Goal: Task Accomplishment & Management: Use online tool/utility

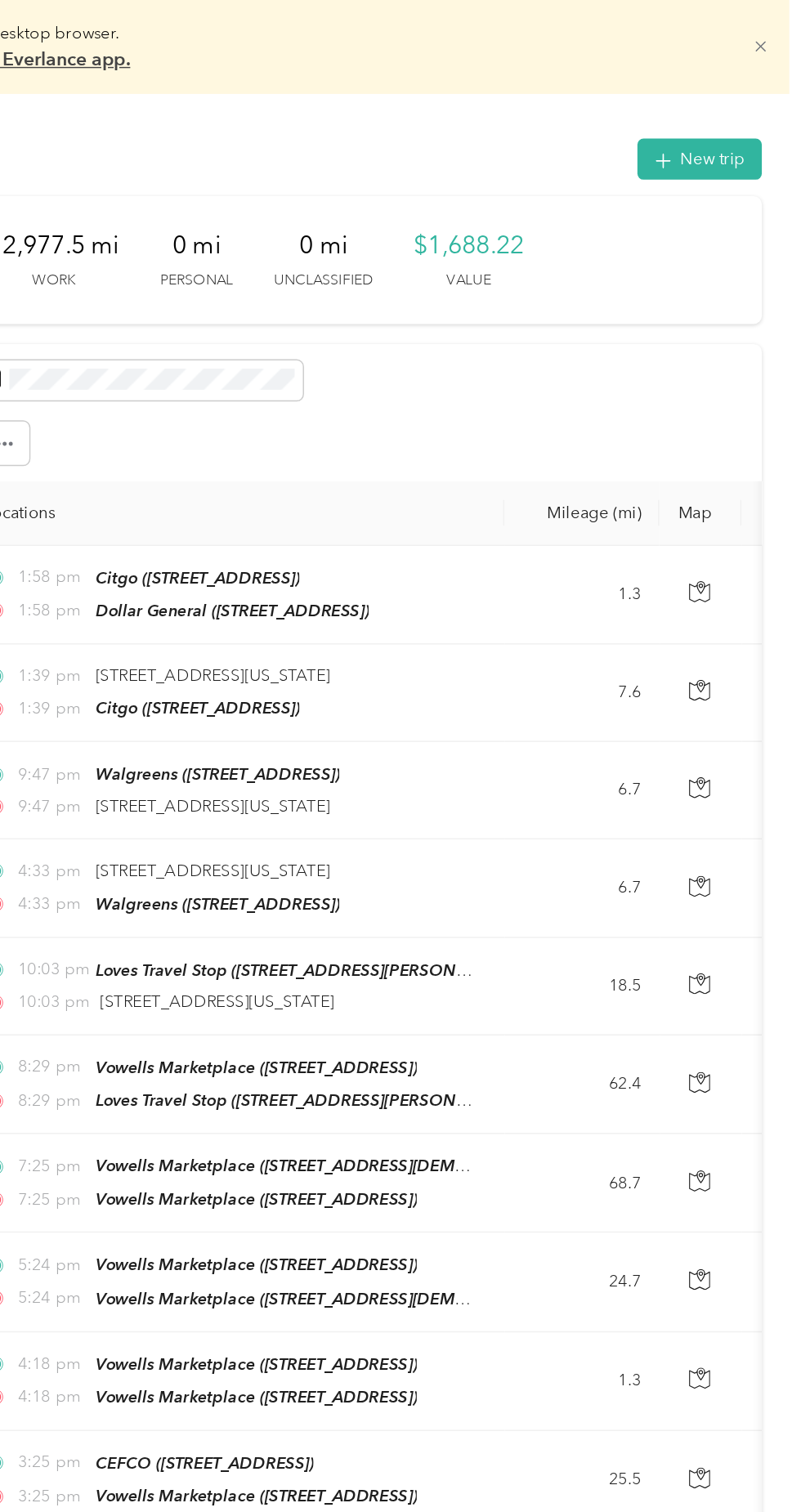
click at [778, 37] on icon at bounding box center [773, 32] width 12 height 12
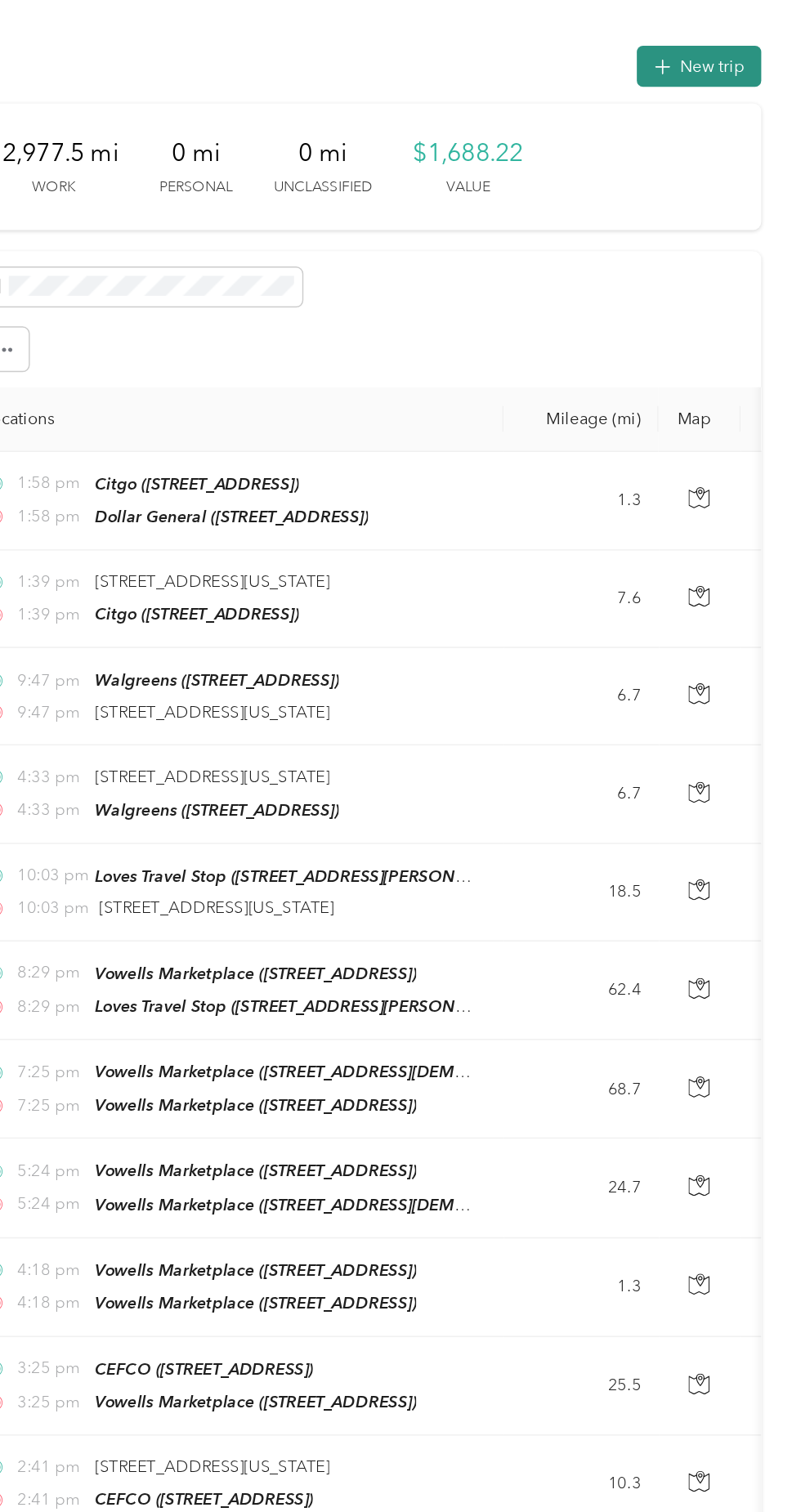
click at [733, 51] on button "New trip" at bounding box center [729, 45] width 86 height 28
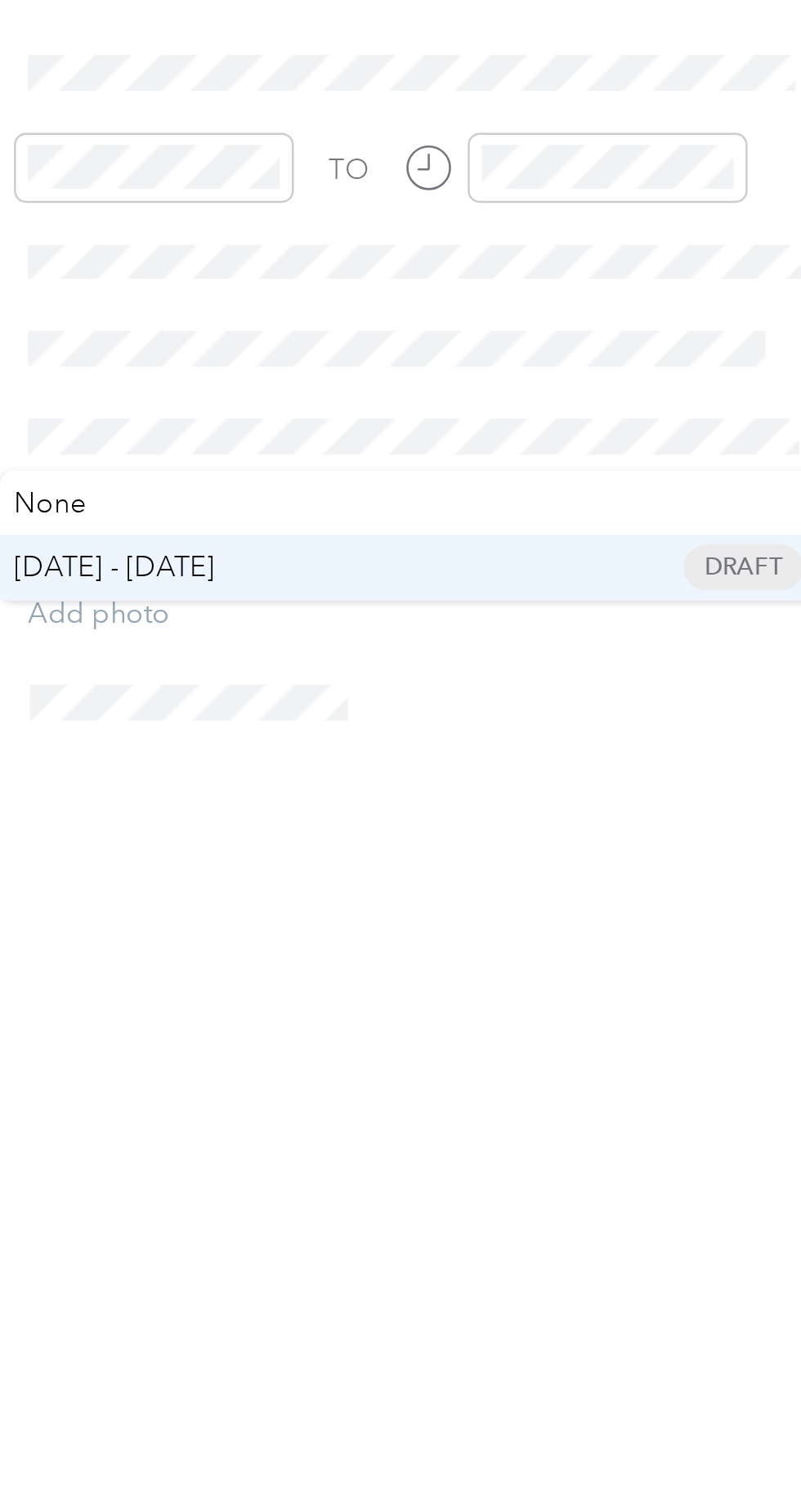
click at [534, 721] on span "[DATE] - [DATE] Draft" at bounding box center [608, 717] width 317 height 15
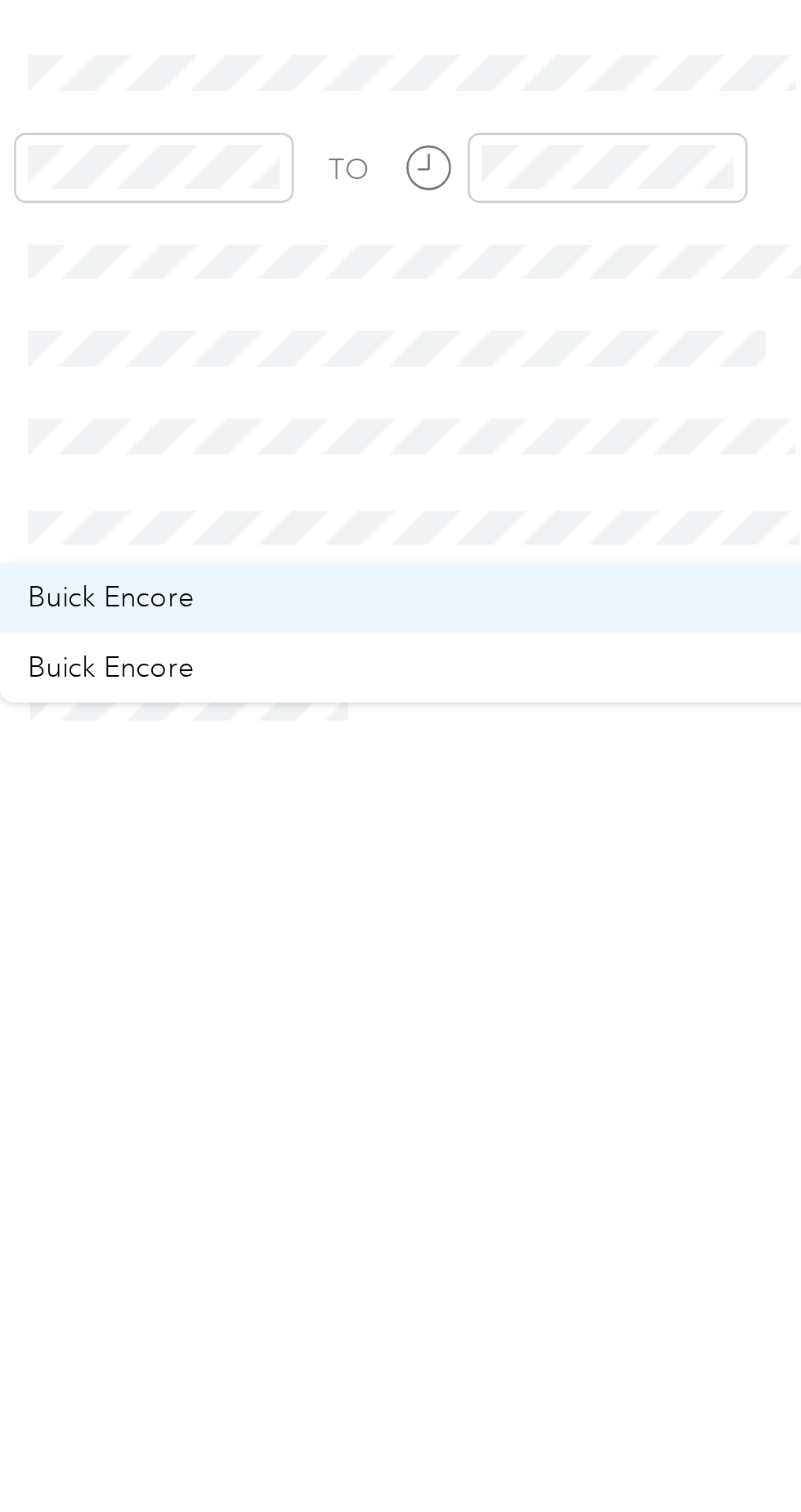
click at [522, 733] on div "Buick Encore" at bounding box center [608, 729] width 317 height 17
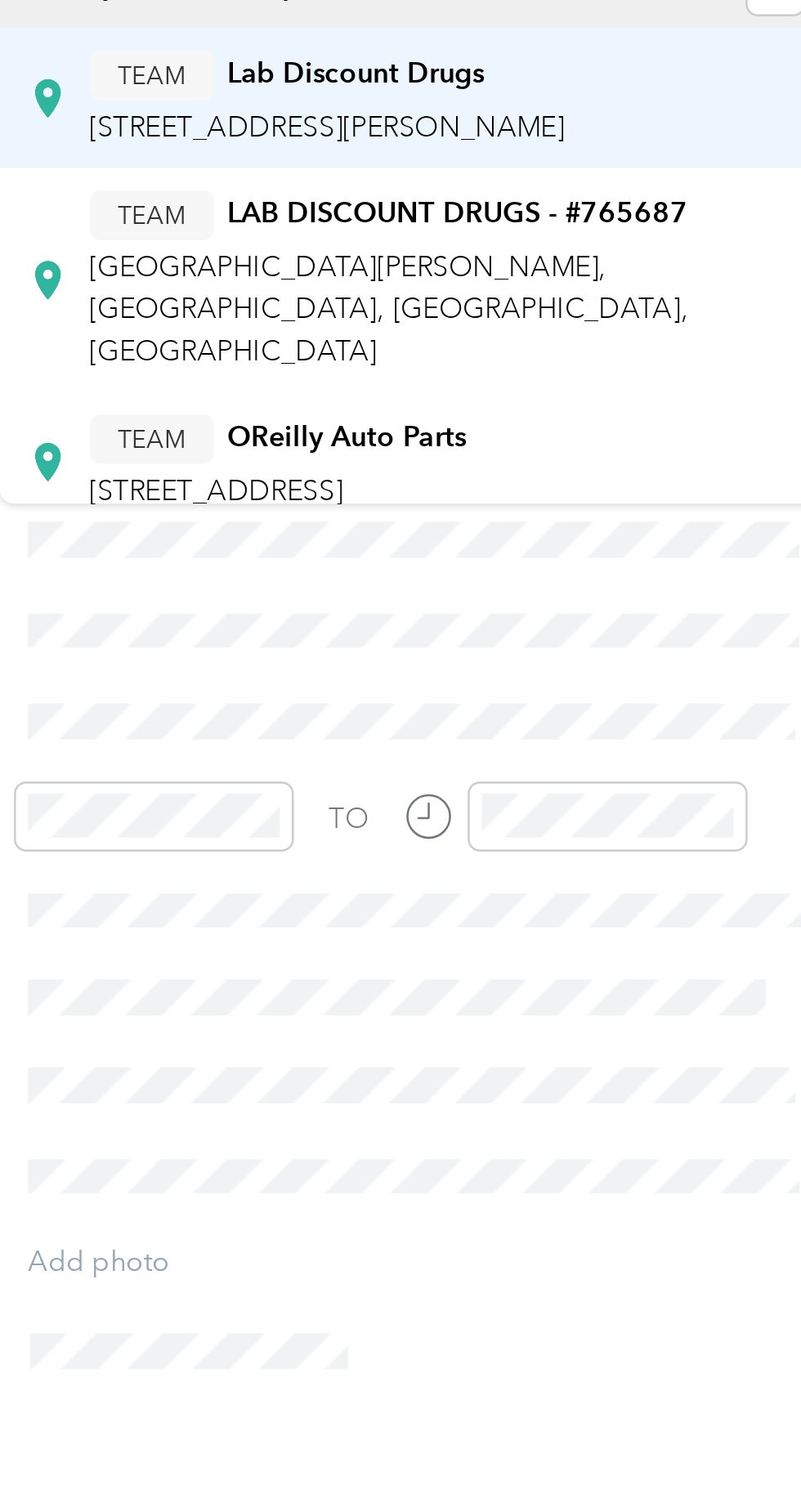
click at [648, 266] on span "[STREET_ADDRESS][PERSON_NAME]" at bounding box center [572, 272] width 194 height 14
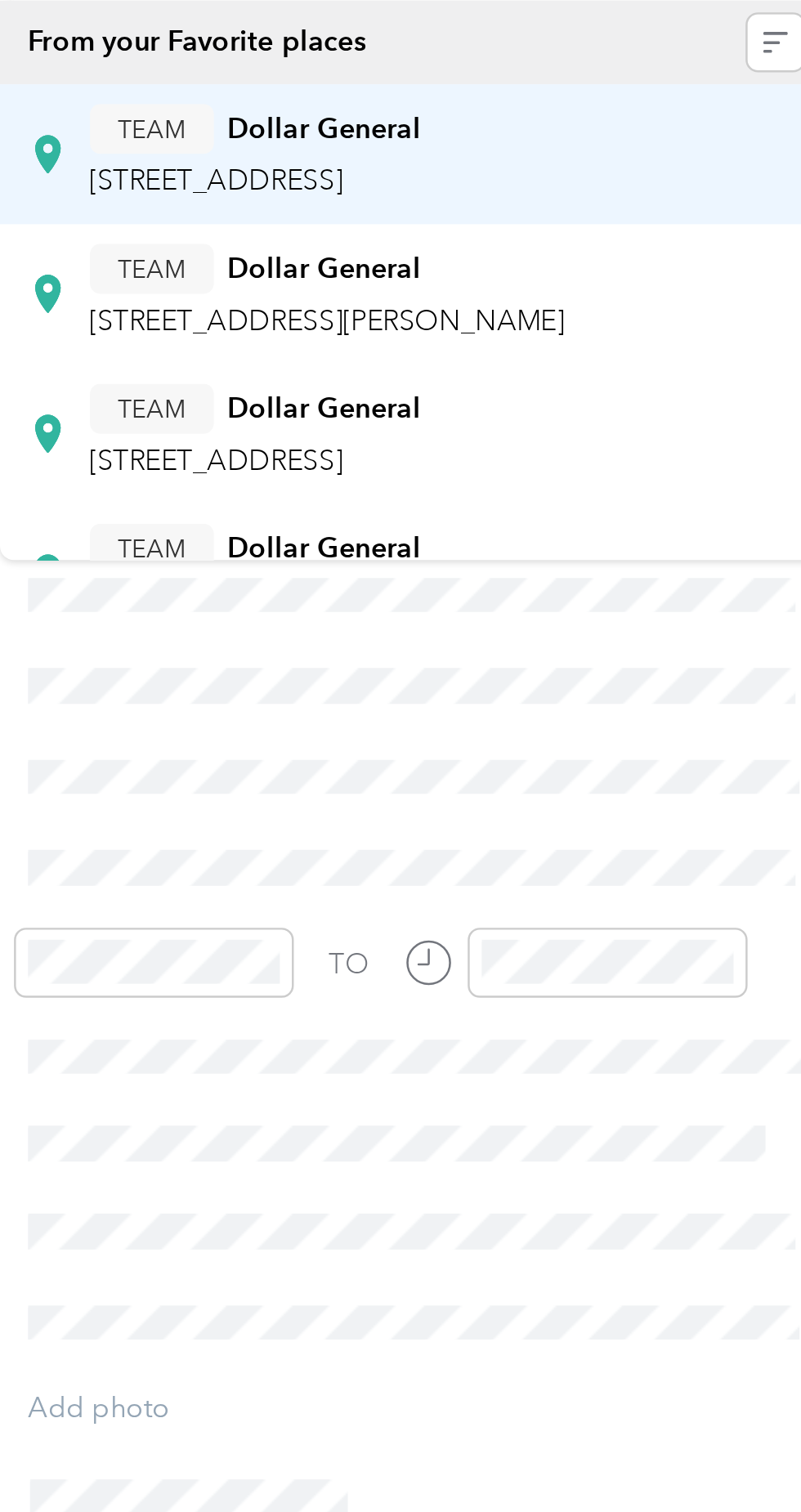
click at [578, 232] on span "[STREET_ADDRESS]" at bounding box center [527, 234] width 104 height 14
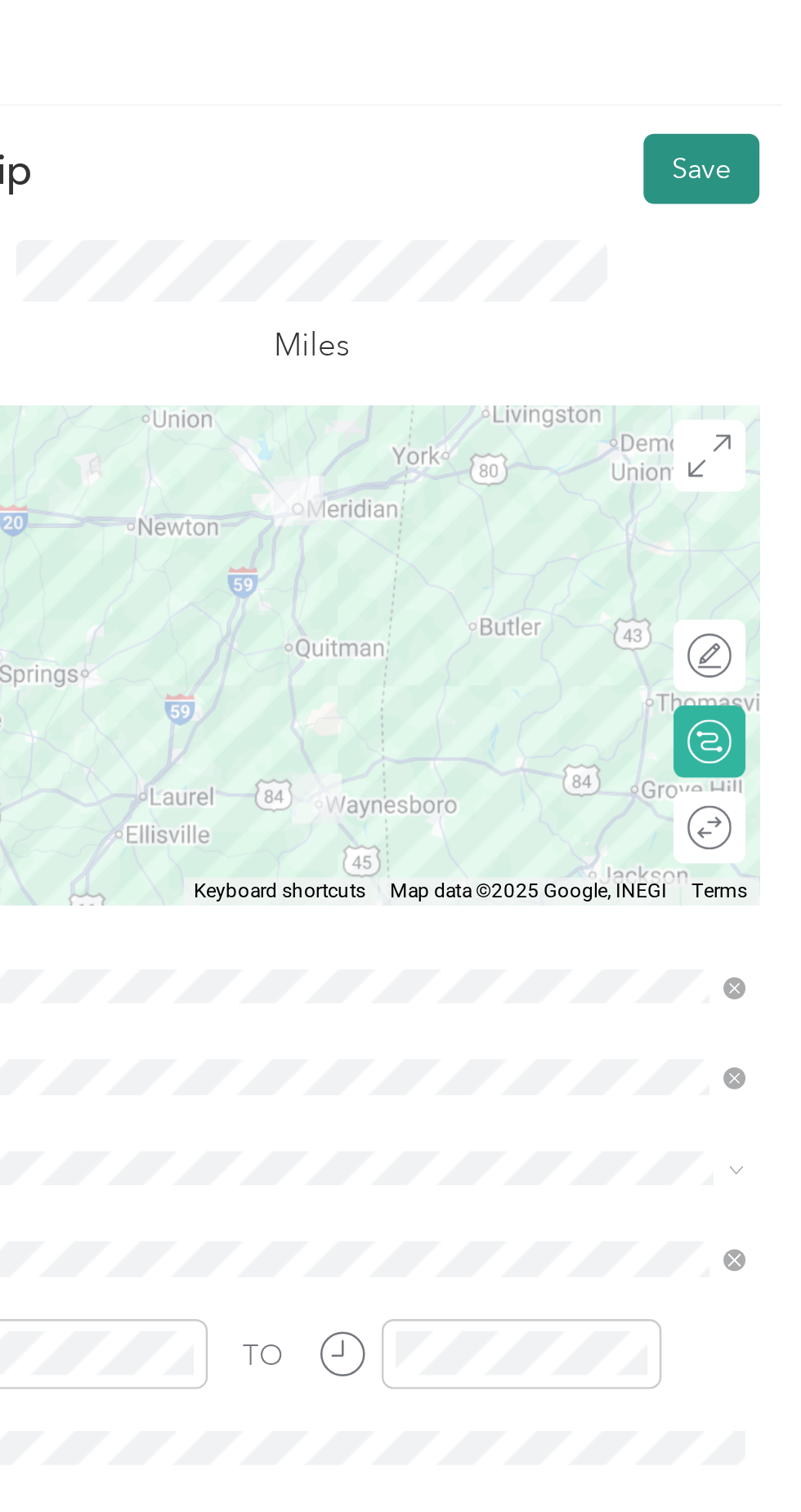
click at [759, 75] on button "Save" at bounding box center [760, 69] width 47 height 28
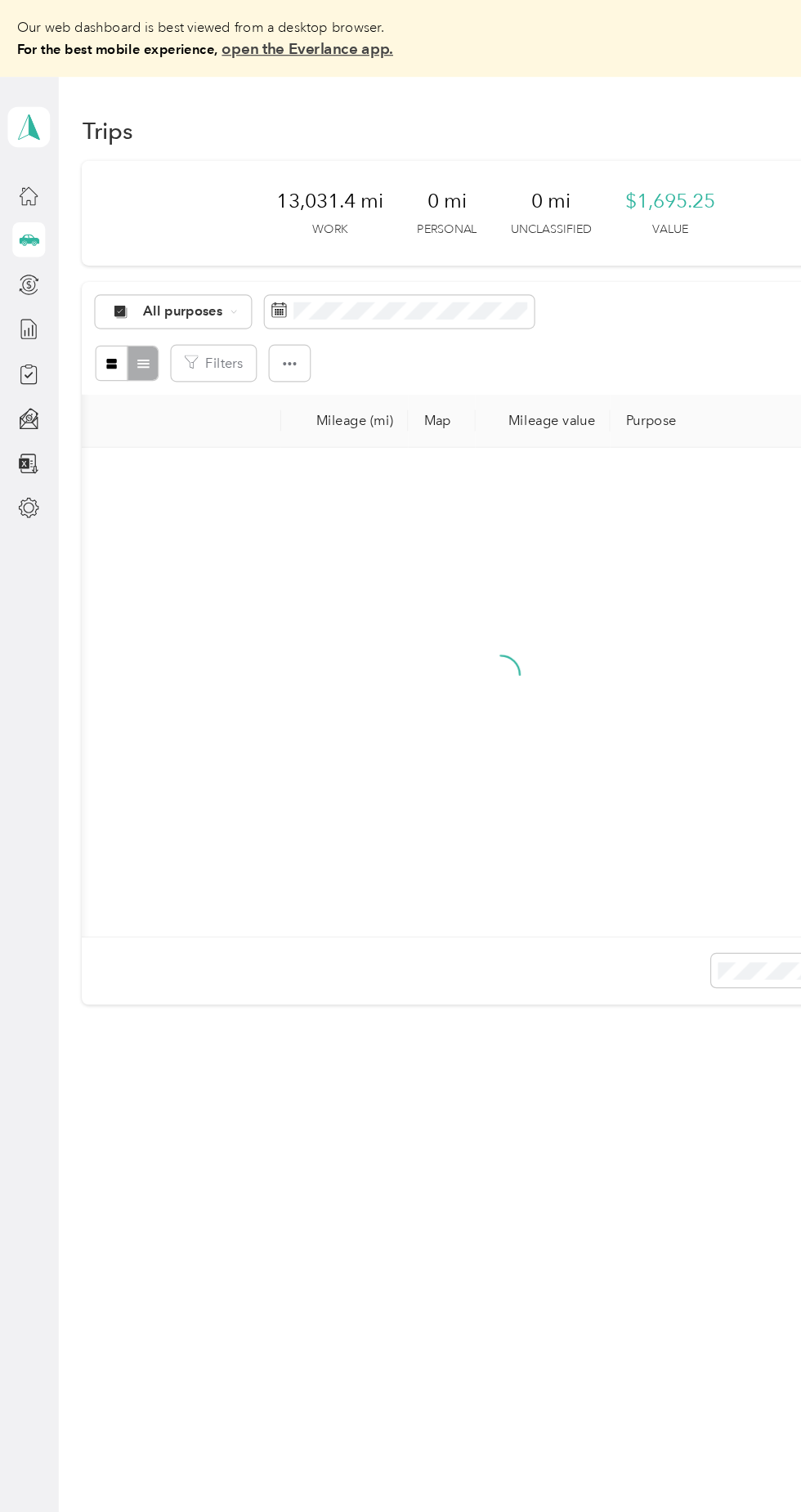
scroll to position [0, 357]
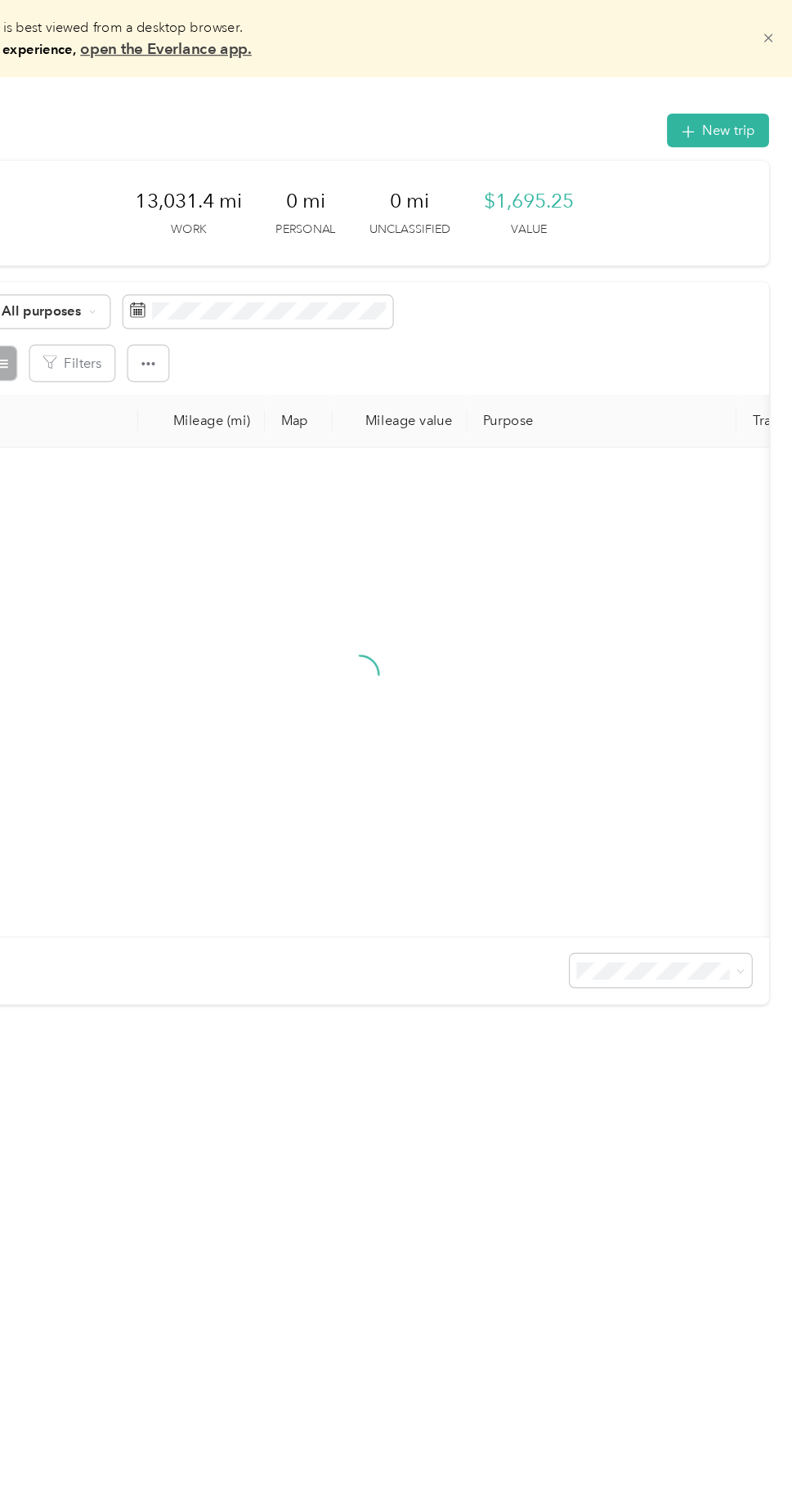
click at [776, 32] on icon at bounding box center [772, 32] width 7 height 7
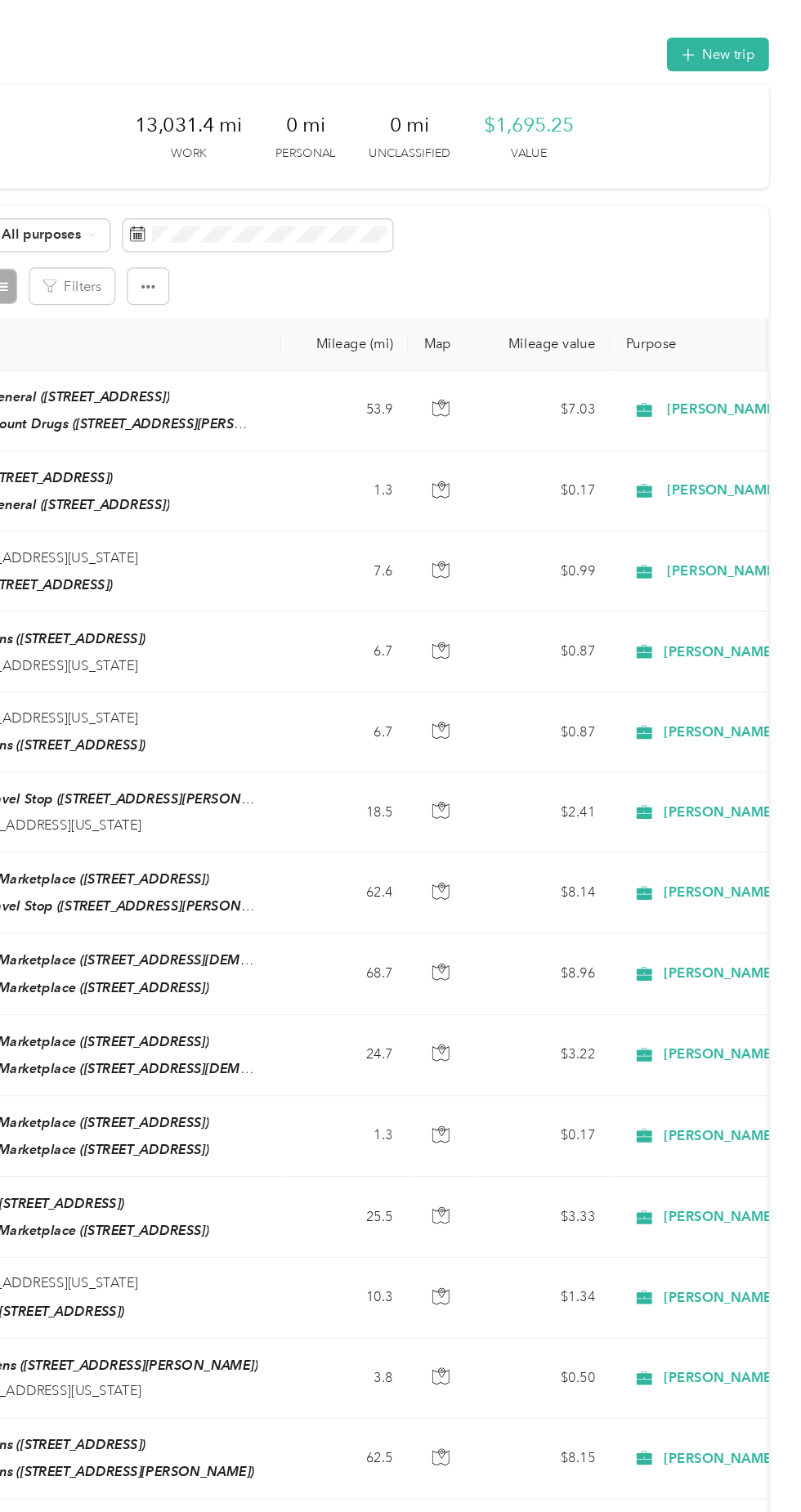
scroll to position [0, 235]
click at [746, 40] on button "New trip" at bounding box center [729, 45] width 86 height 28
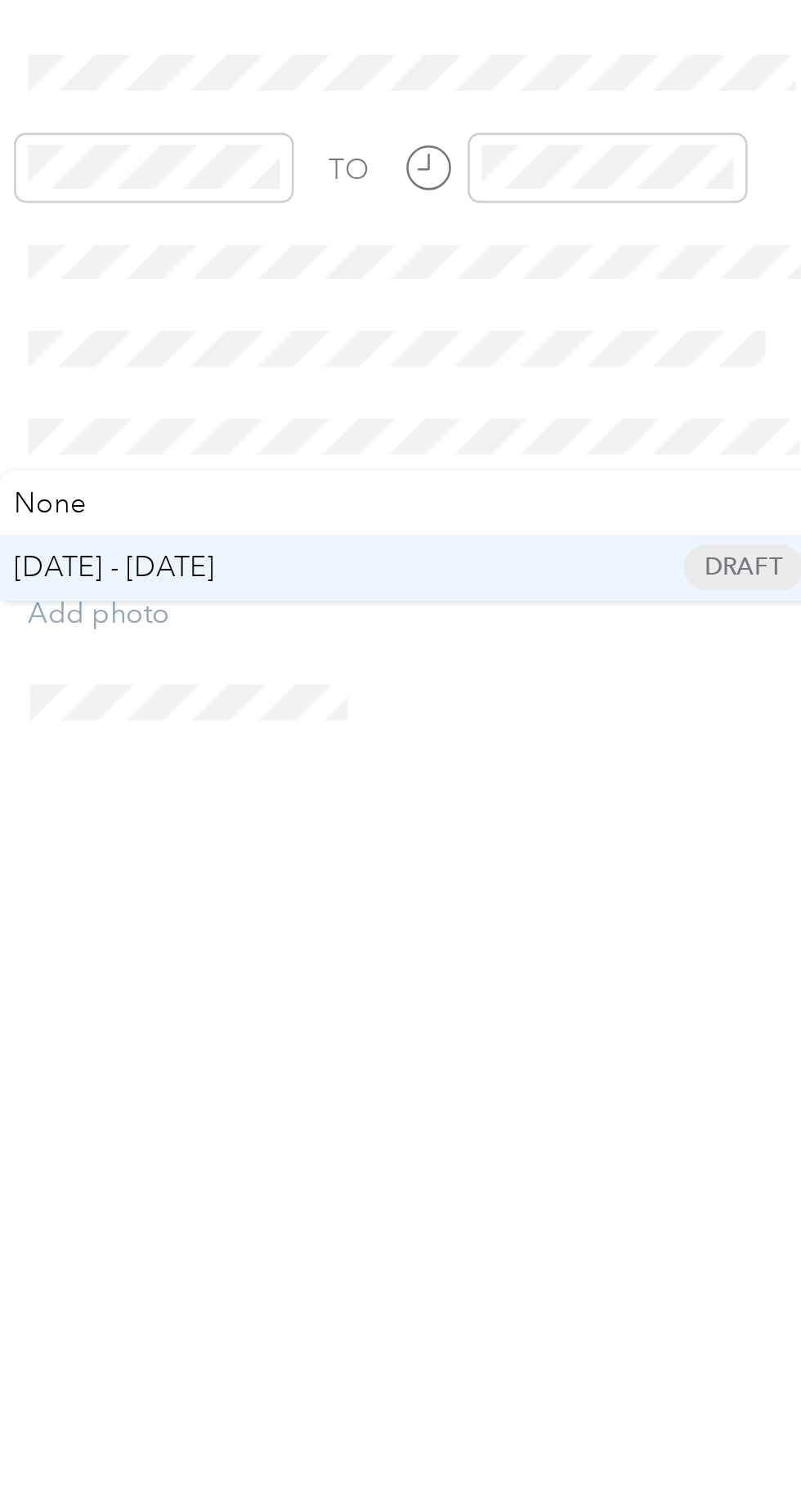
click at [530, 710] on span "[DATE] - [DATE] Draft" at bounding box center [608, 717] width 317 height 15
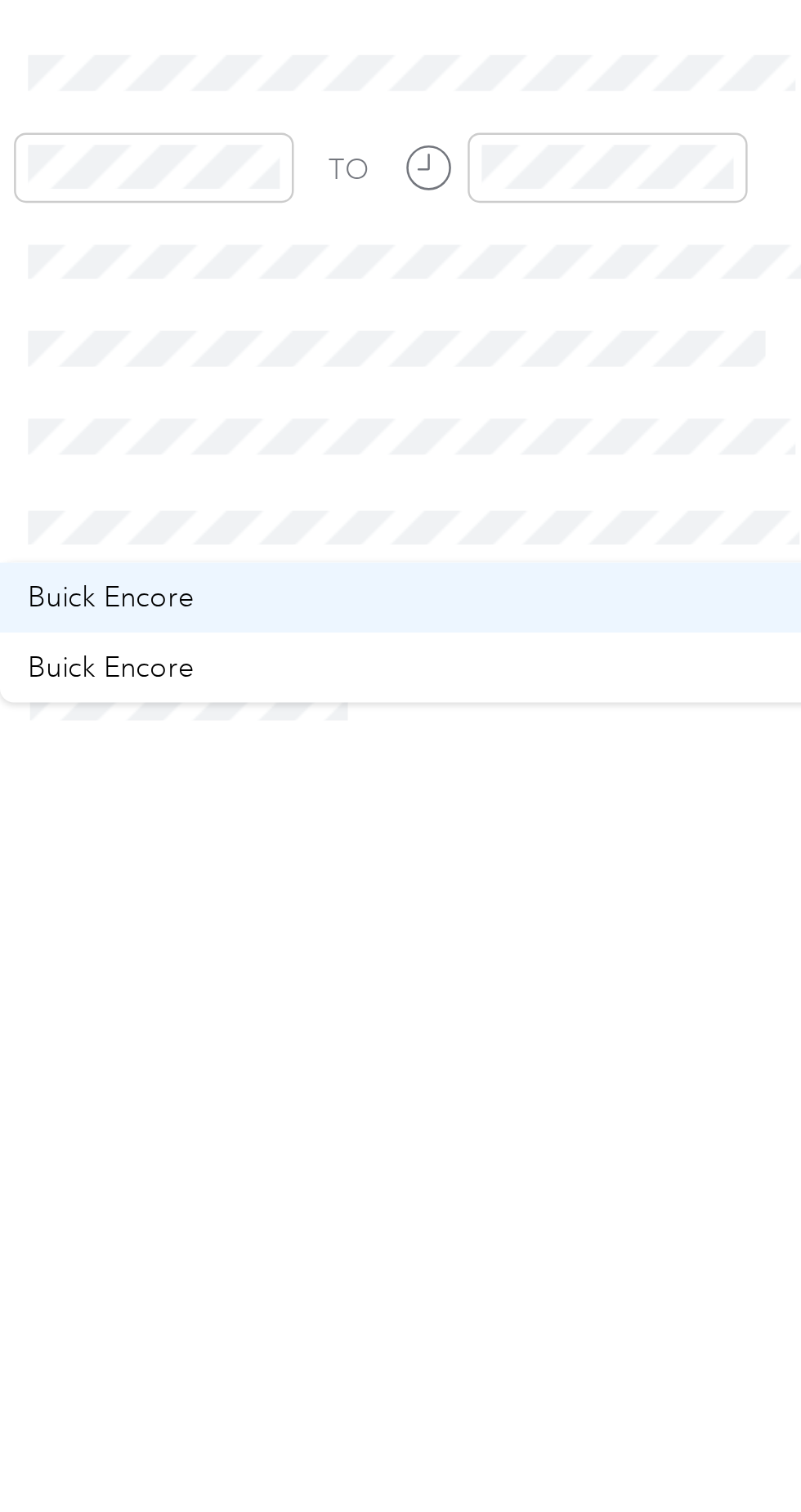
click at [515, 732] on span "Buick Encore" at bounding box center [483, 729] width 68 height 14
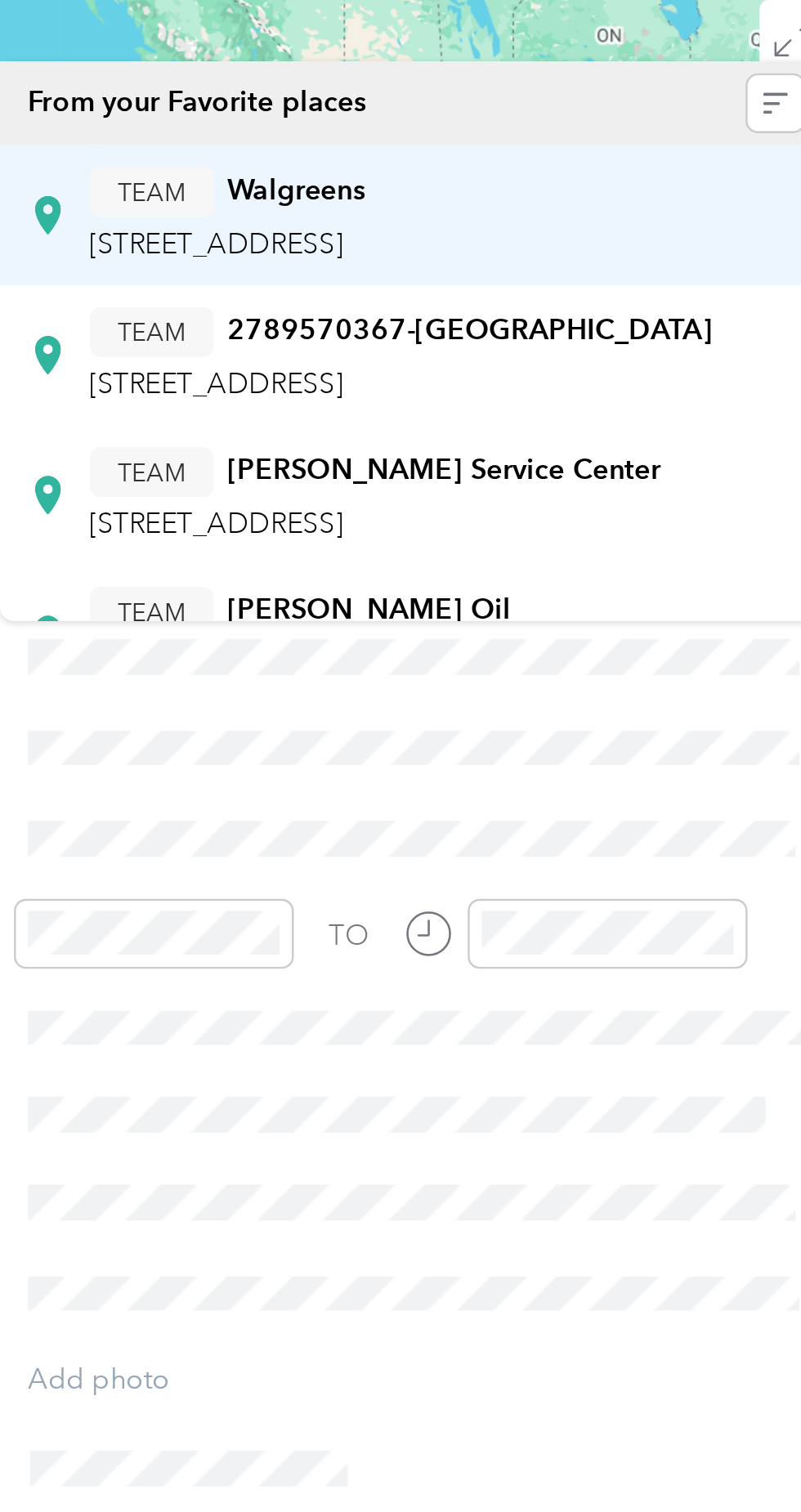
click at [578, 268] on span "804 Spring St, 393672422, Waynesboro, MS, USA" at bounding box center [527, 272] width 104 height 14
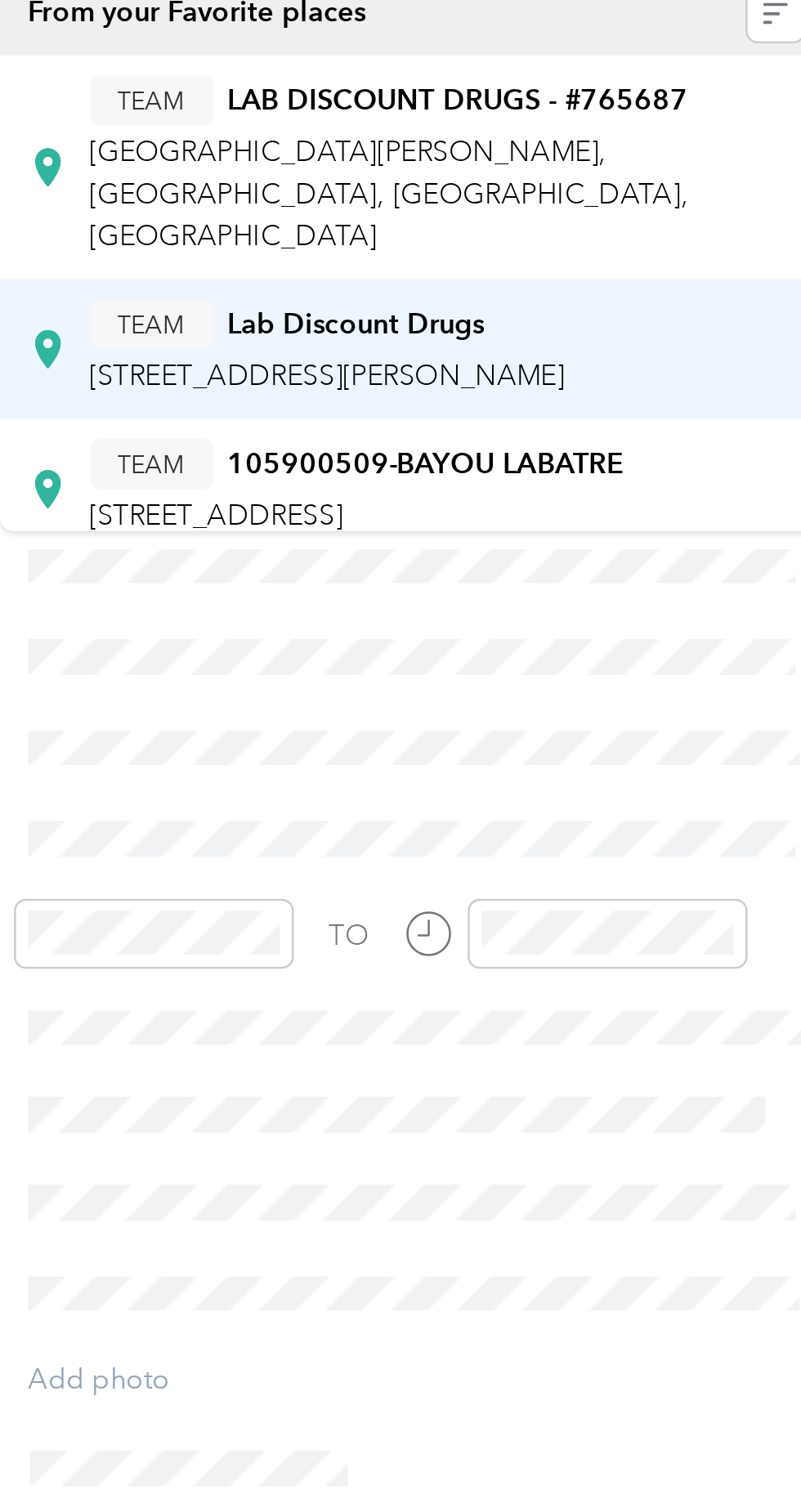
click at [636, 295] on div "TEAM Lab Discount Drugs" at bounding box center [572, 304] width 194 height 21
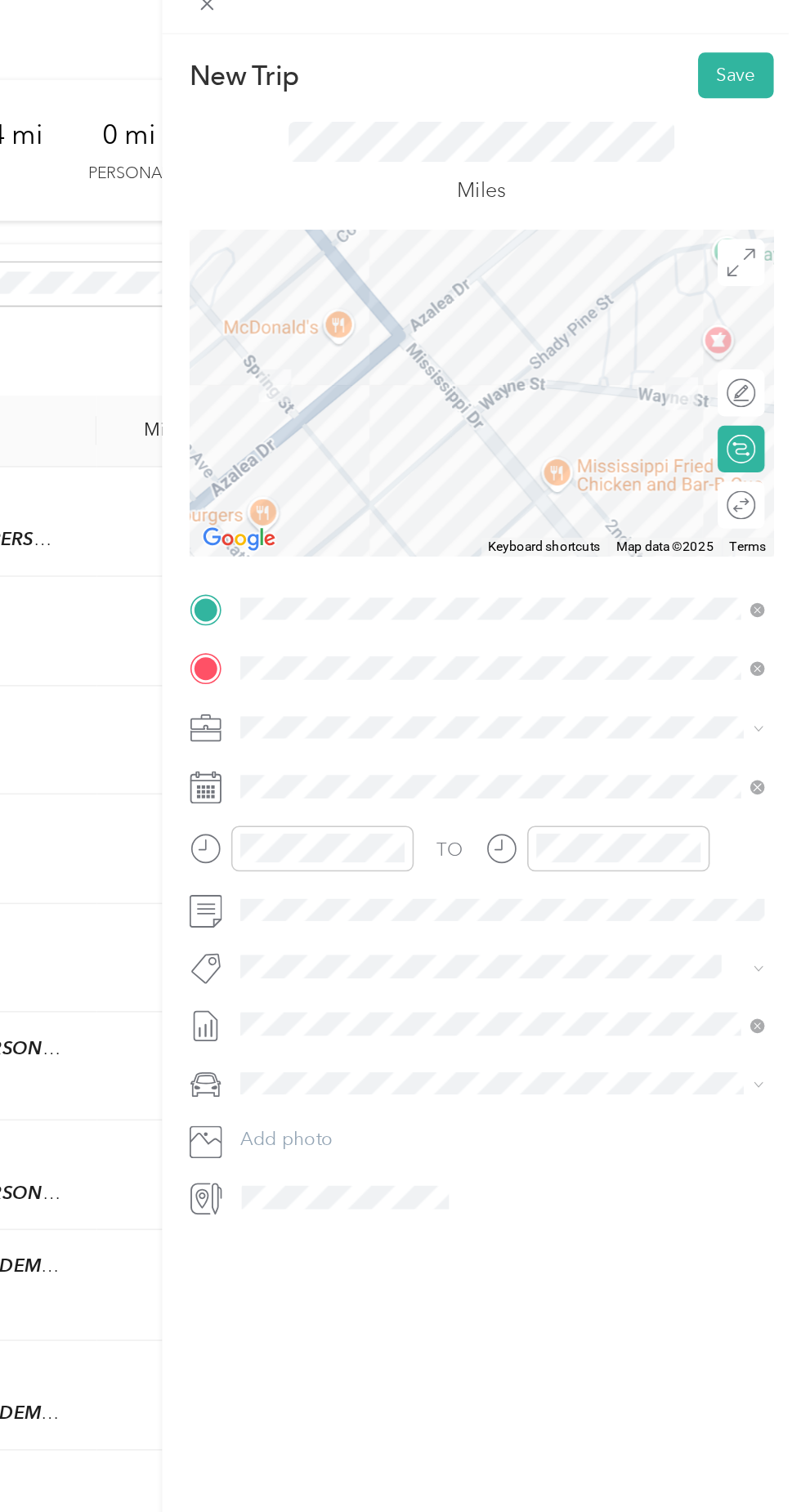
scroll to position [0, 0]
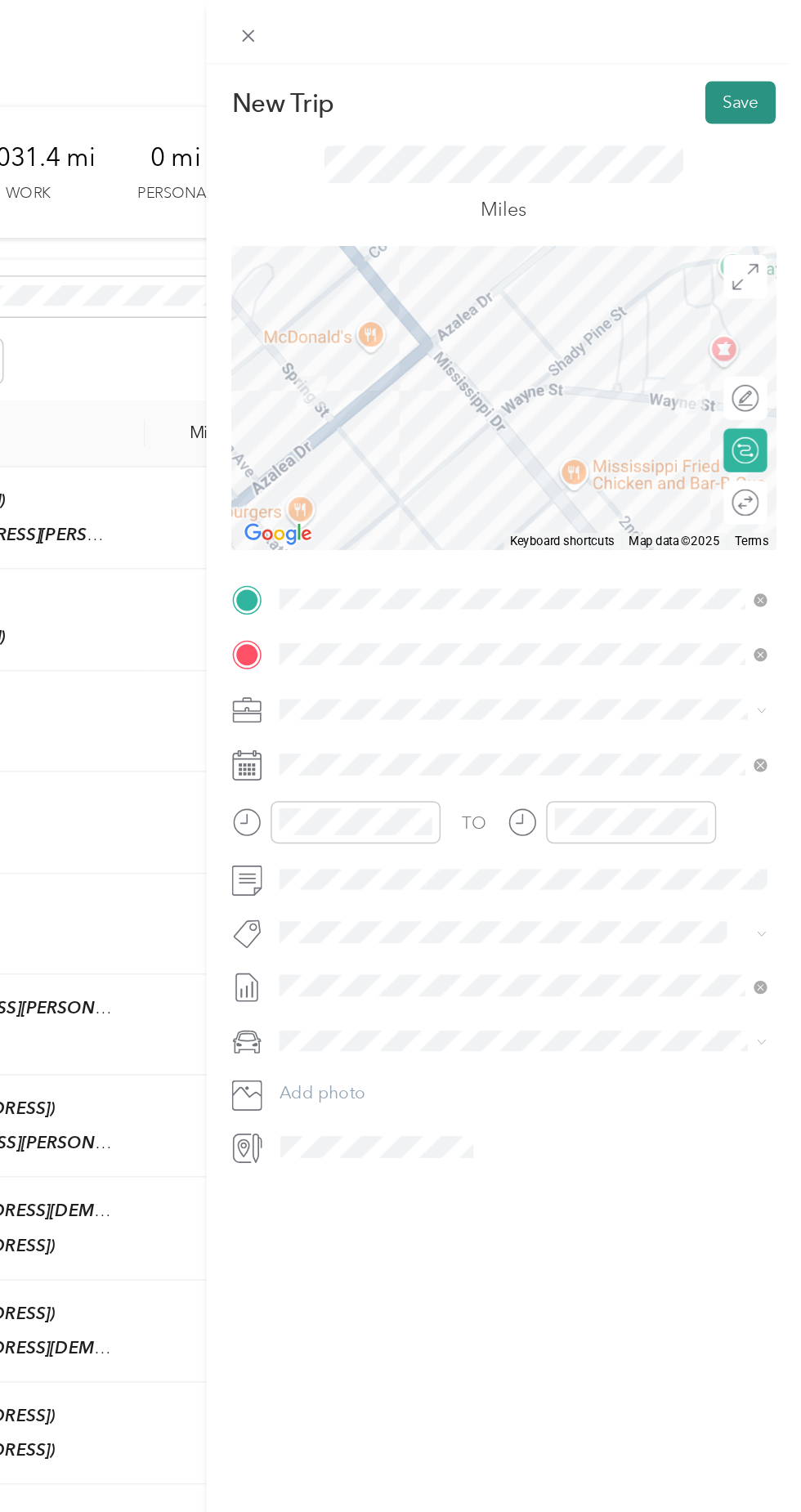
click at [764, 71] on button "Save" at bounding box center [760, 69] width 47 height 28
